Goal: Find specific page/section: Find specific page/section

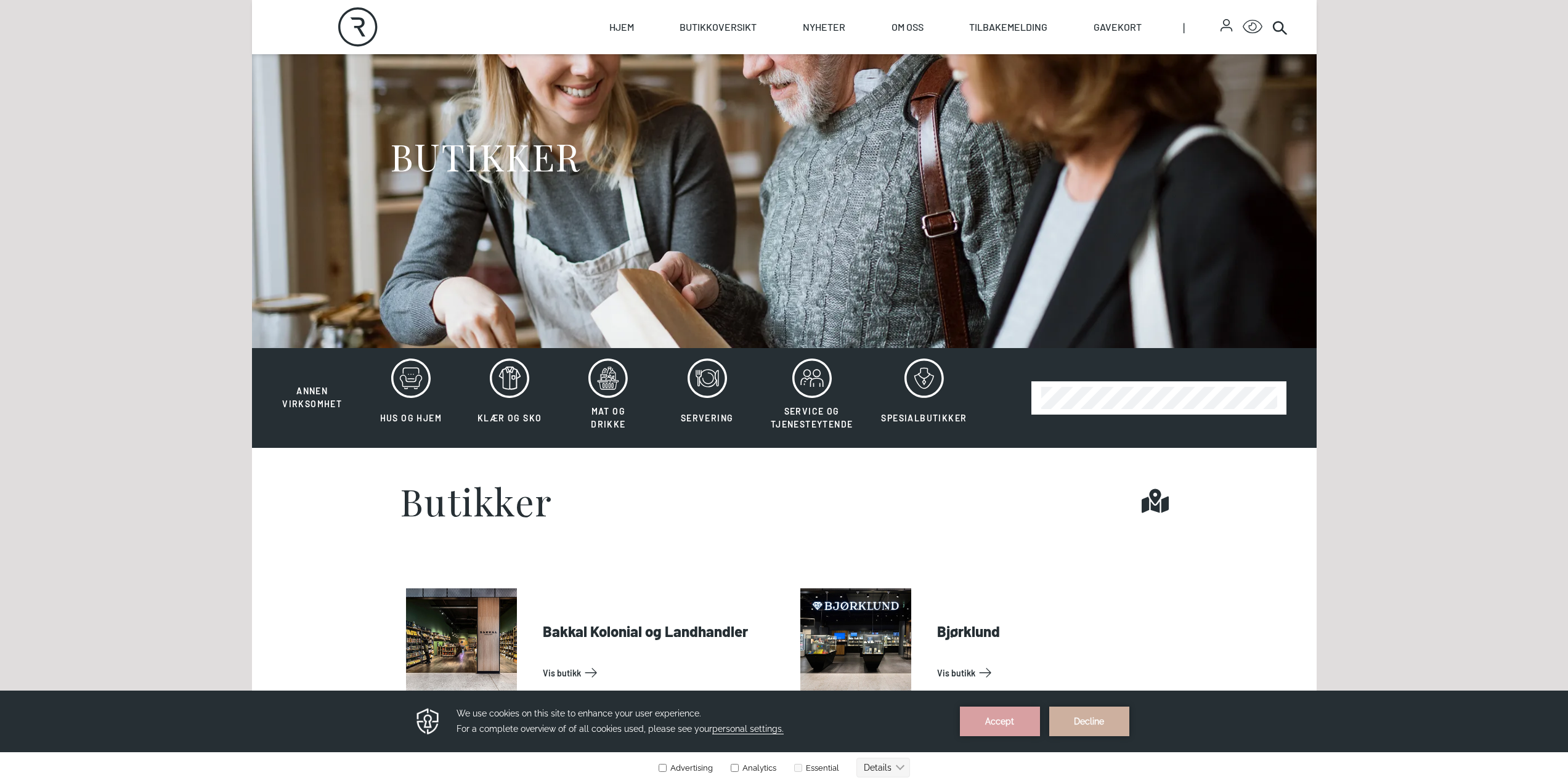
scroll to position [123, 0]
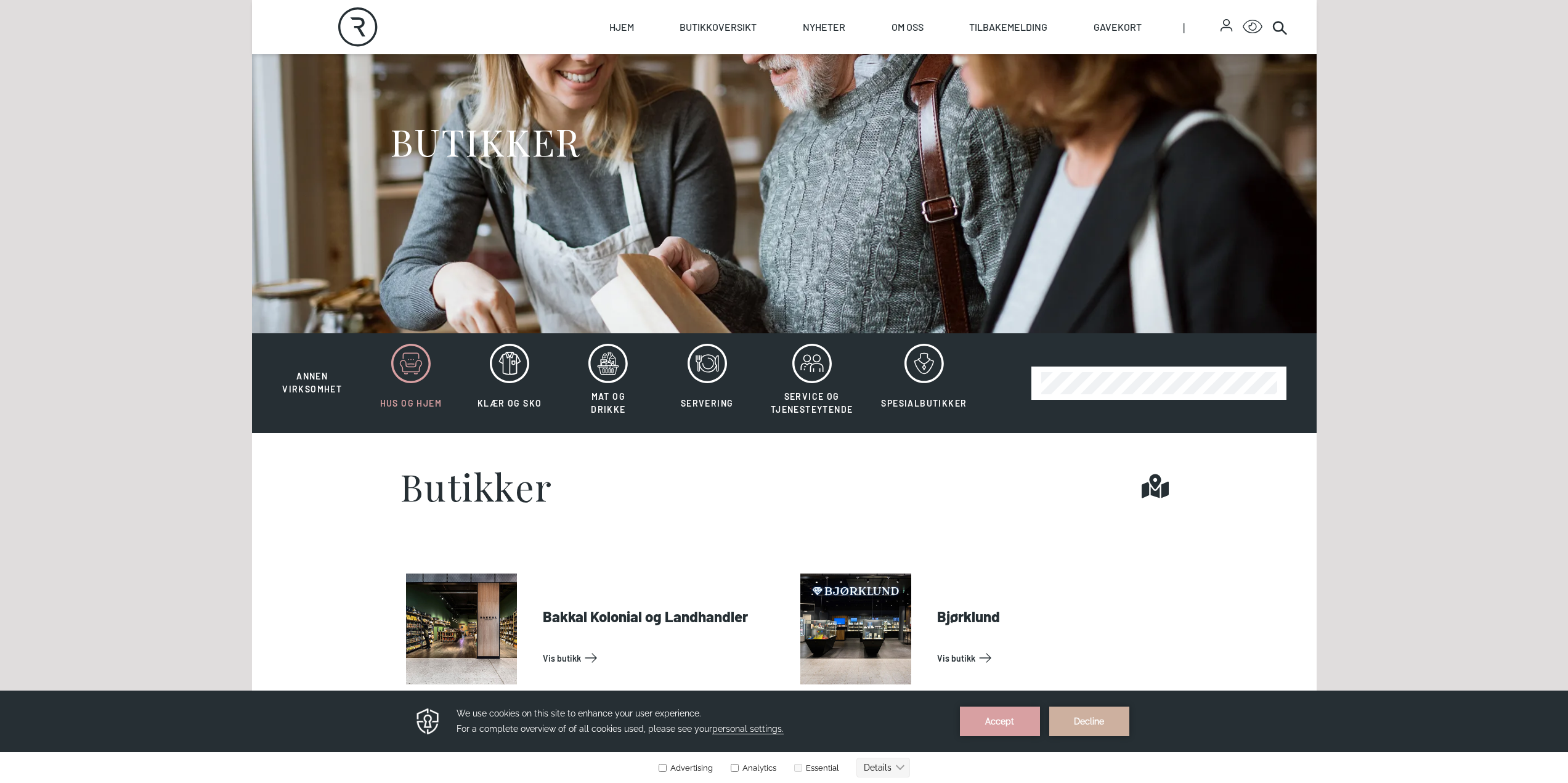
click at [410, 369] on icon at bounding box center [411, 363] width 40 height 40
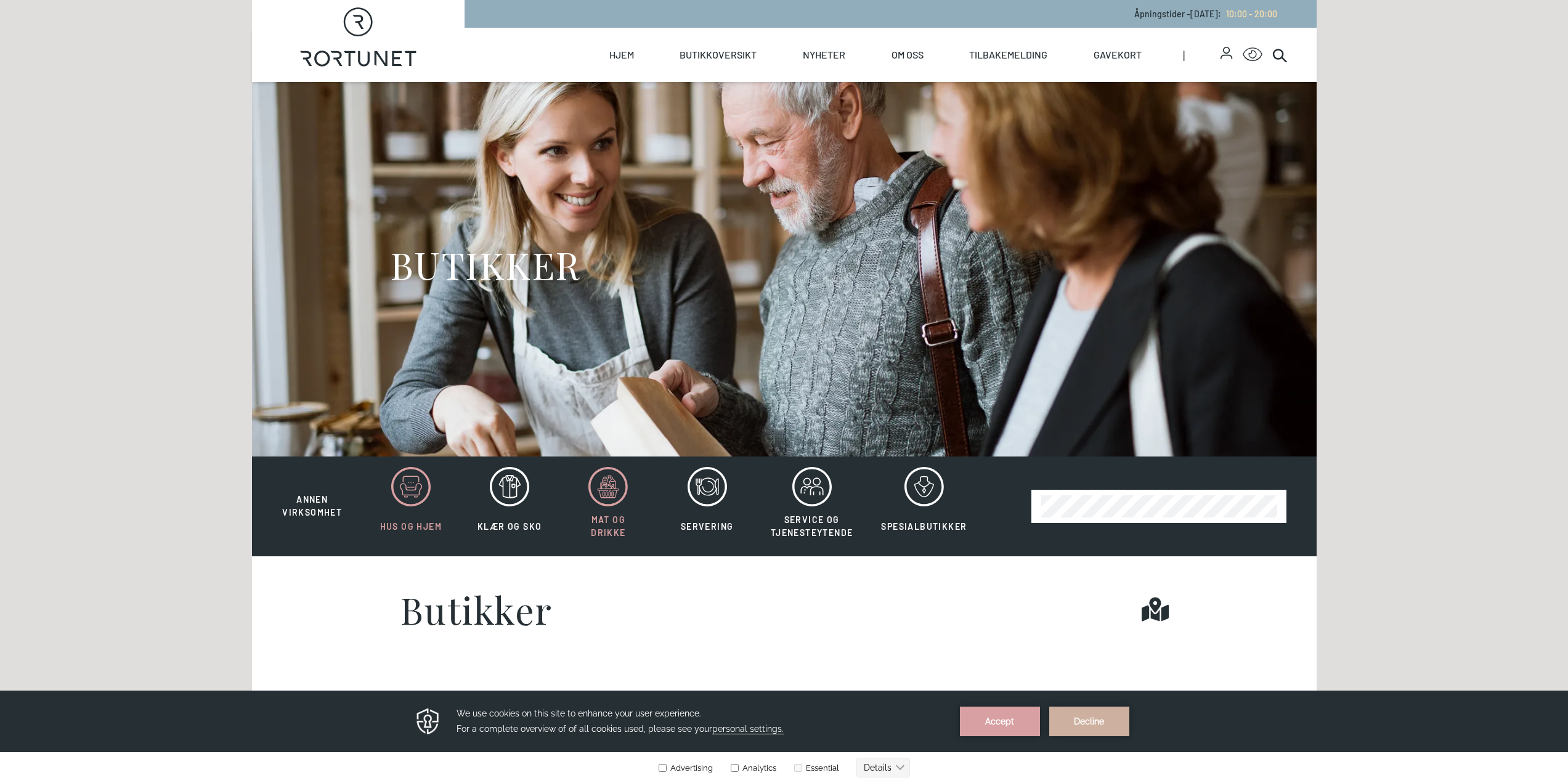
click at [599, 482] on icon at bounding box center [608, 486] width 40 height 40
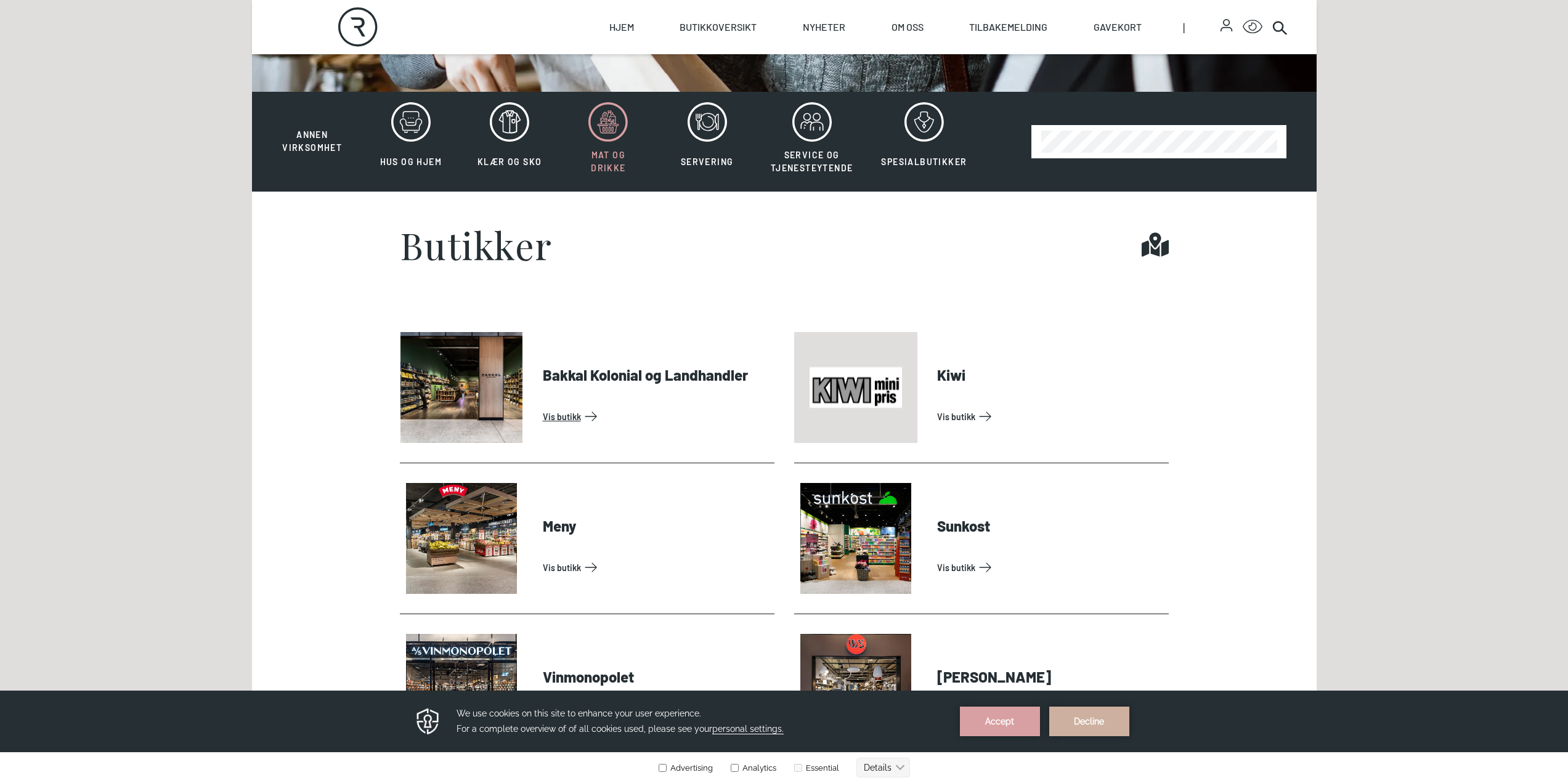
scroll to position [370, 0]
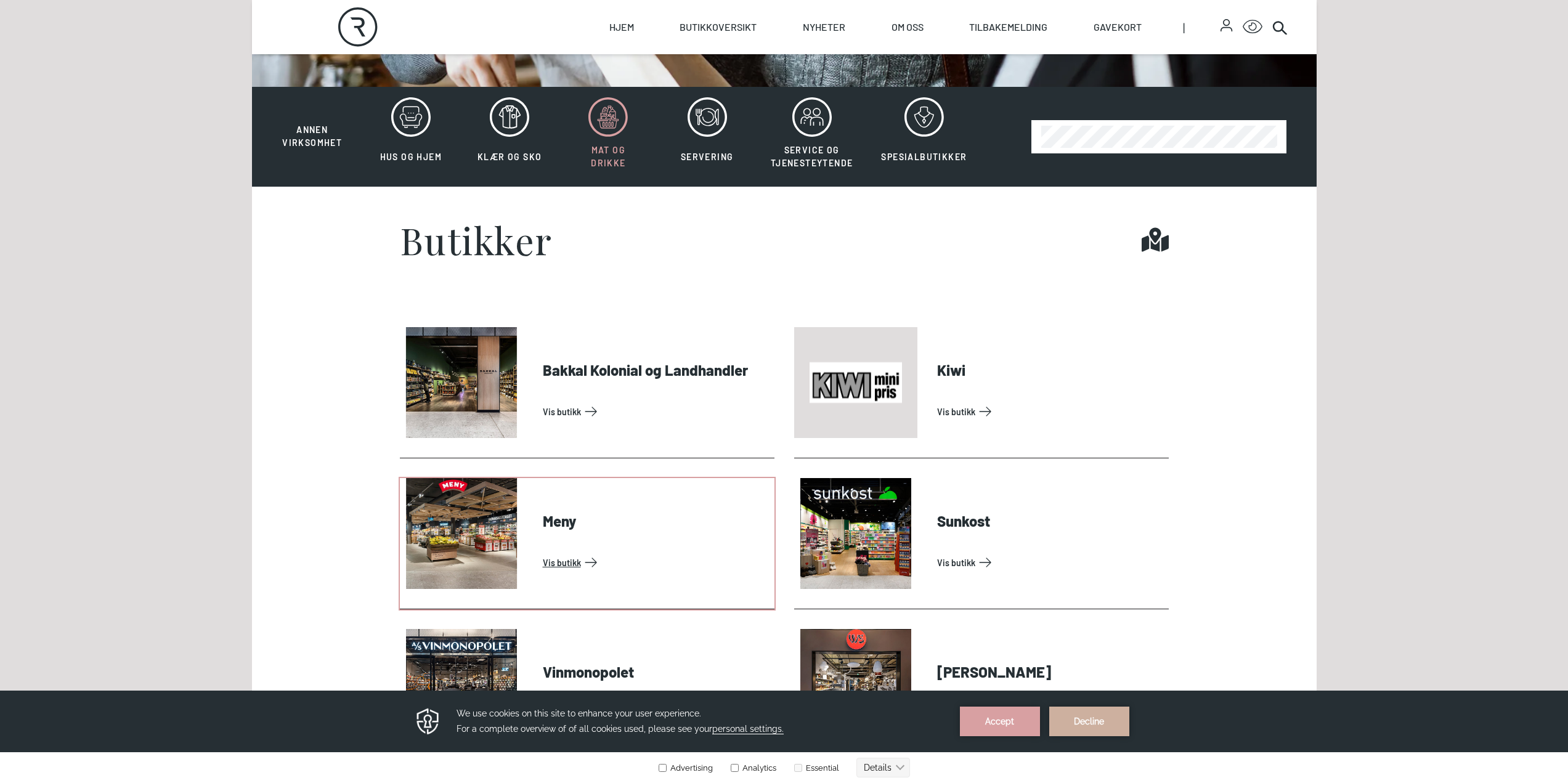
click at [560, 563] on link "Vis butikk" at bounding box center [656, 561] width 227 height 20
